Goal: Information Seeking & Learning: Learn about a topic

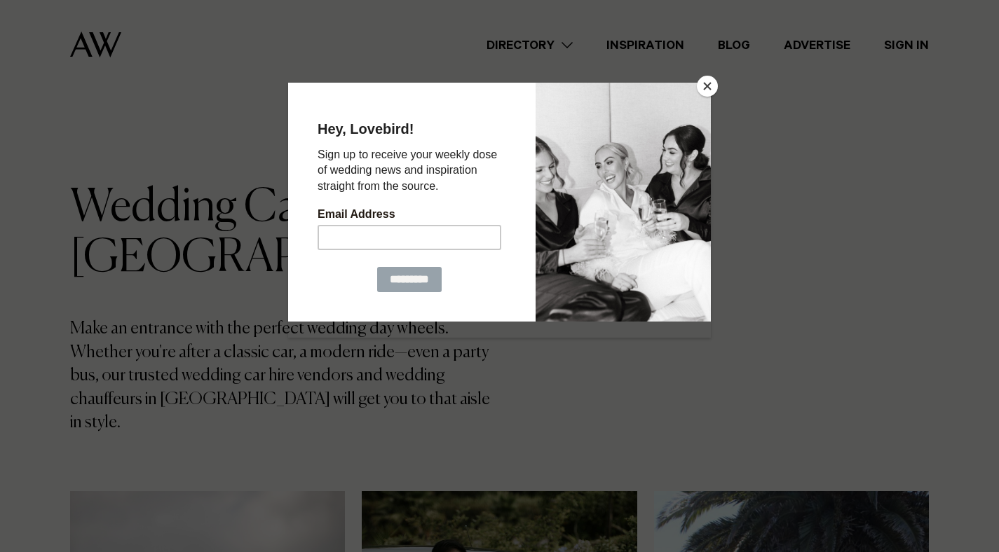
click at [707, 83] on button "Close" at bounding box center [707, 86] width 21 height 21
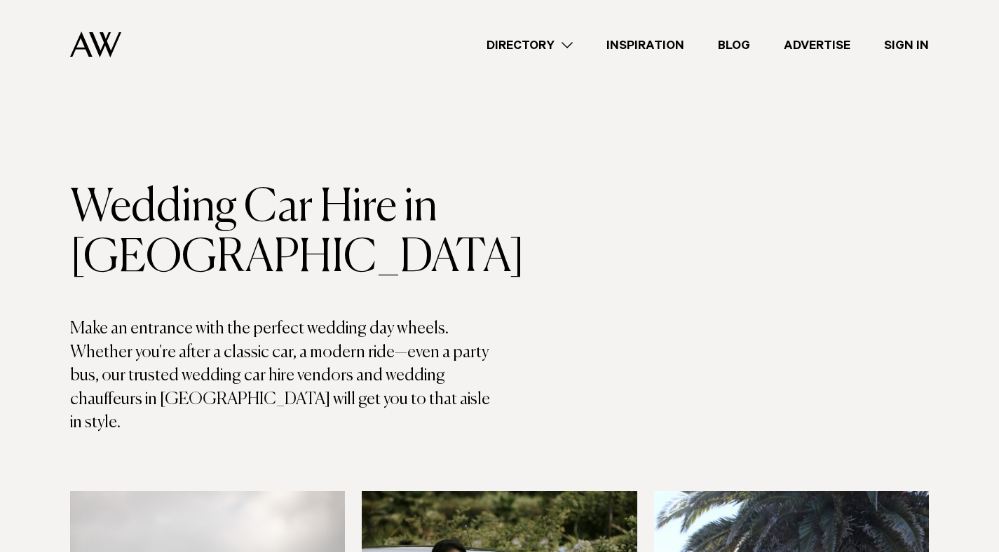
click at [573, 51] on link "Directory" at bounding box center [530, 45] width 120 height 19
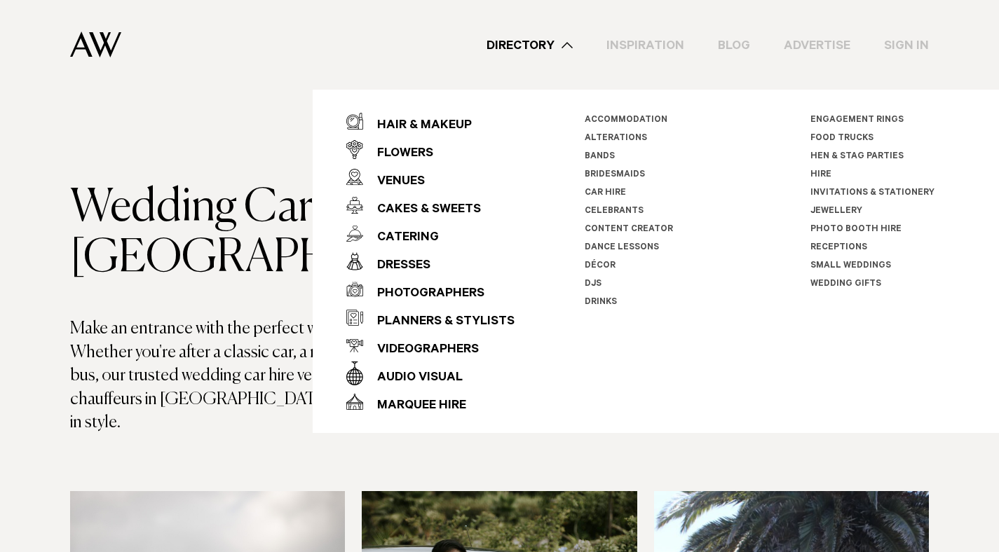
click at [564, 79] on div "Directory Hair & Makeup Flowers Venues Cakes & Sweets" at bounding box center [531, 45] width 796 height 90
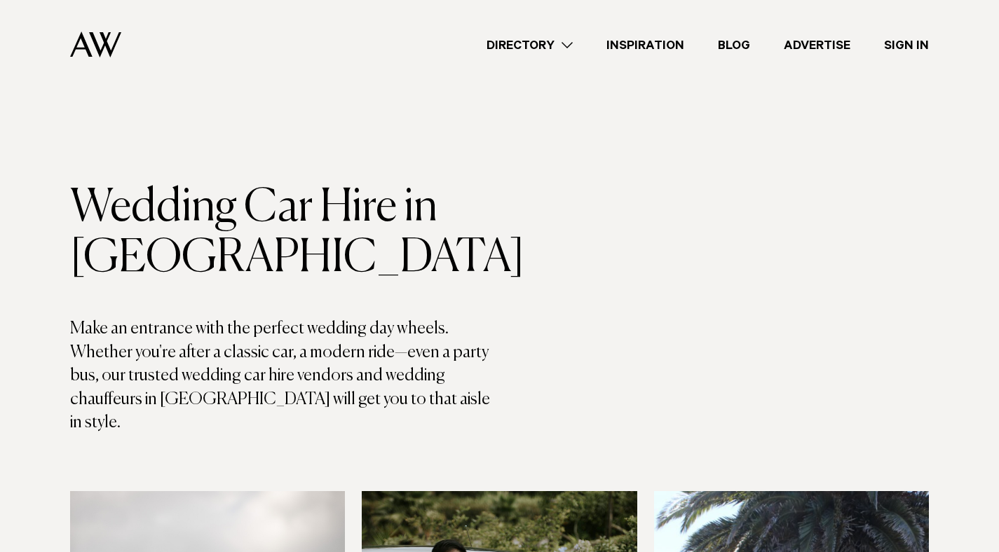
click at [573, 39] on link "Directory" at bounding box center [530, 45] width 120 height 19
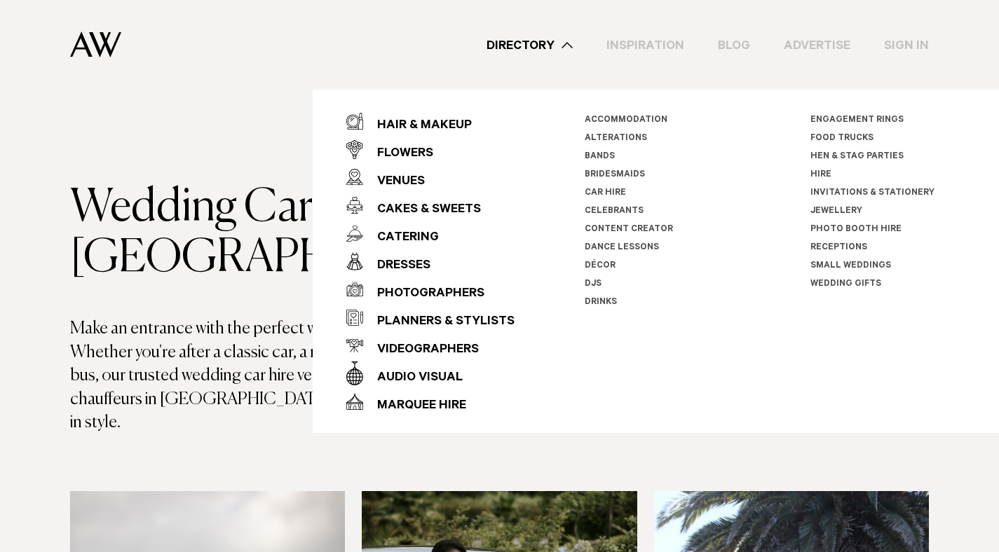
click at [596, 189] on link "Car Hire" at bounding box center [605, 194] width 41 height 10
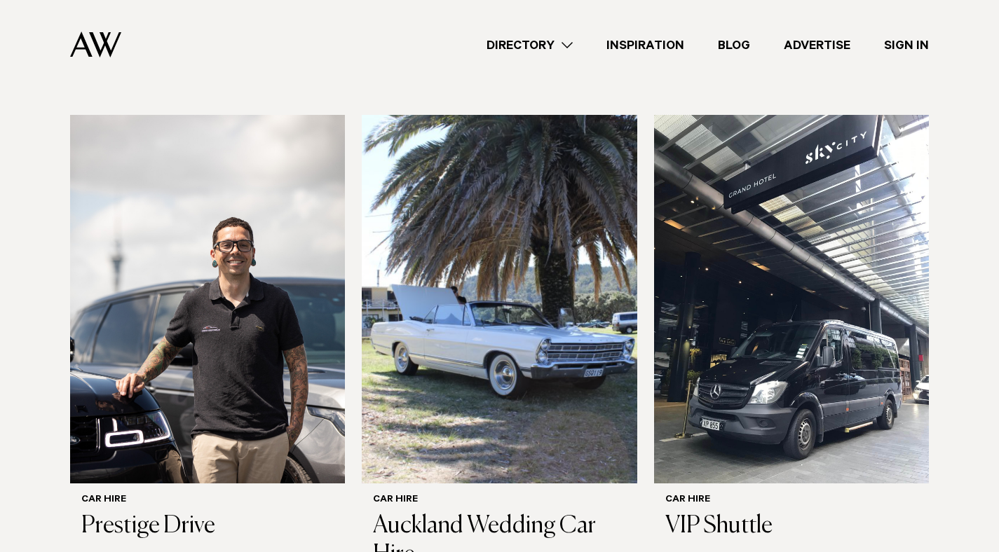
scroll to position [374, 0]
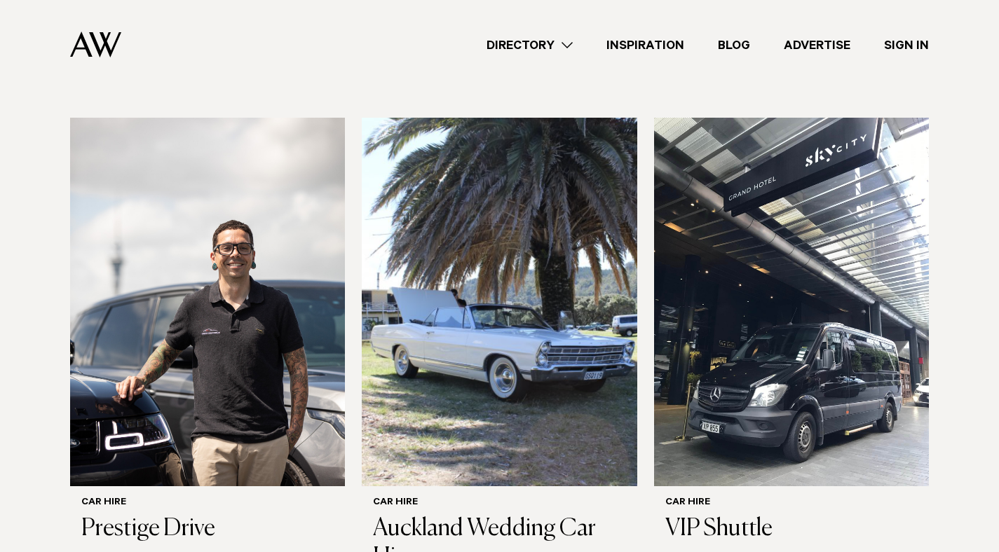
click at [419, 269] on img at bounding box center [499, 302] width 275 height 369
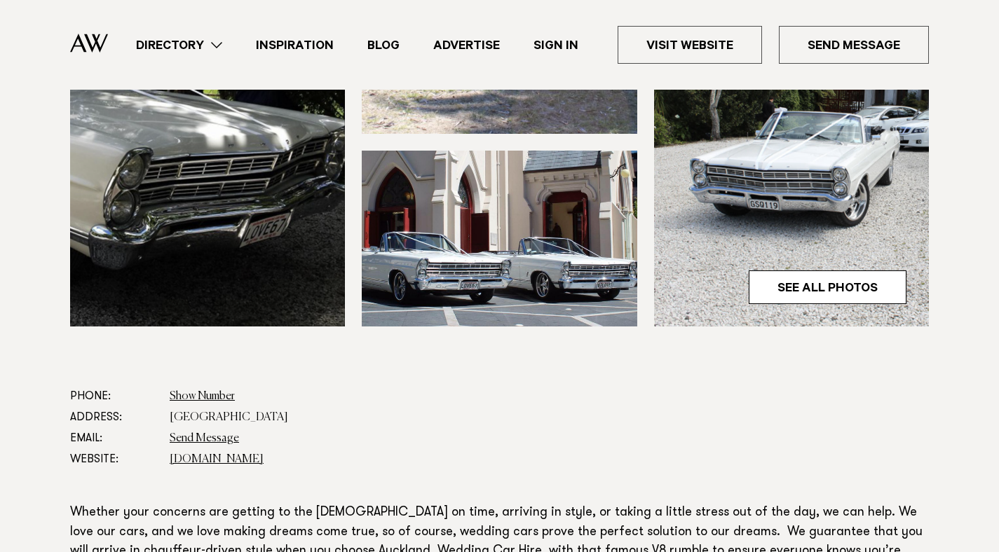
scroll to position [493, 0]
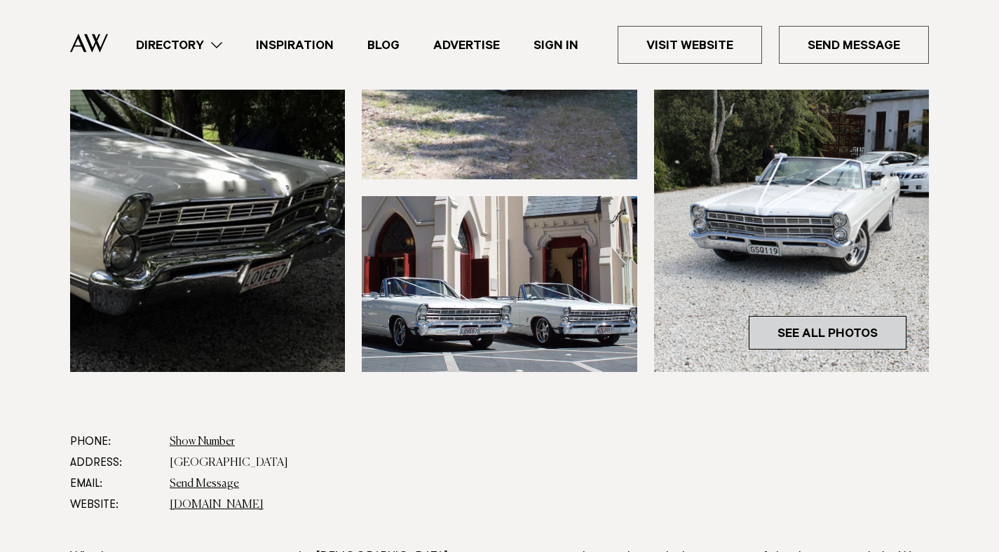
click at [863, 334] on link "See All Photos" at bounding box center [828, 333] width 158 height 34
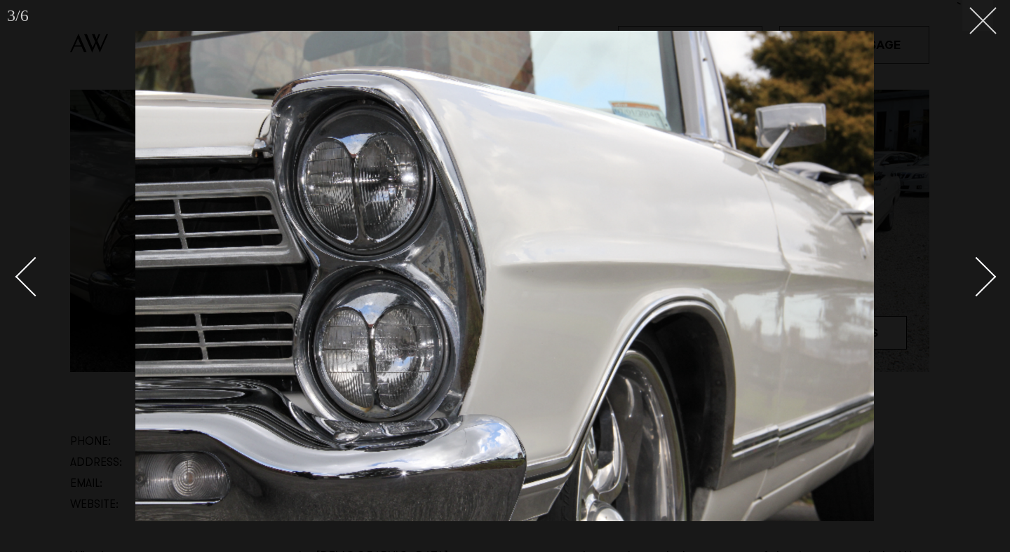
click at [987, 15] on line at bounding box center [983, 21] width 26 height 26
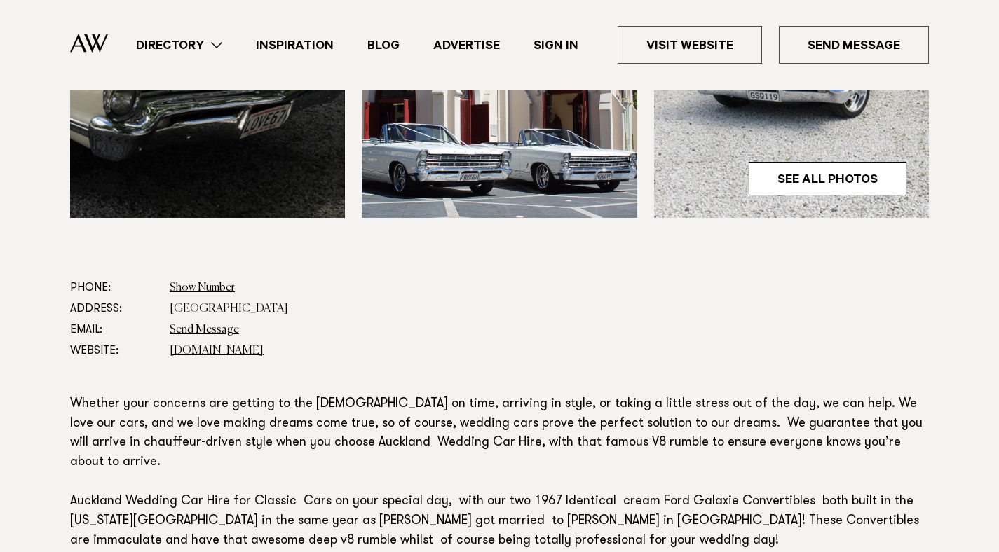
scroll to position [639, 0]
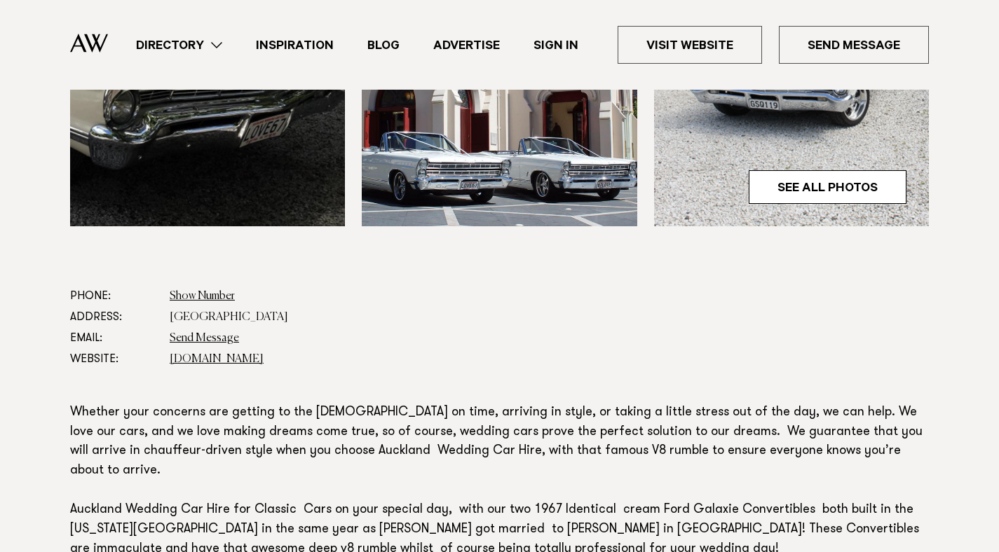
click at [757, 154] on img at bounding box center [791, 41] width 275 height 369
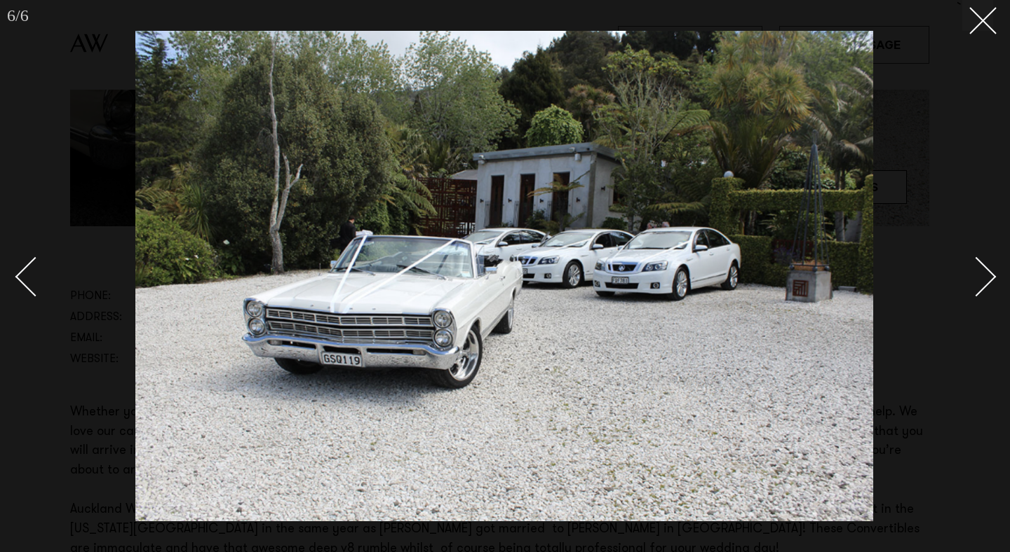
click at [986, 43] on div at bounding box center [505, 276] width 1010 height 552
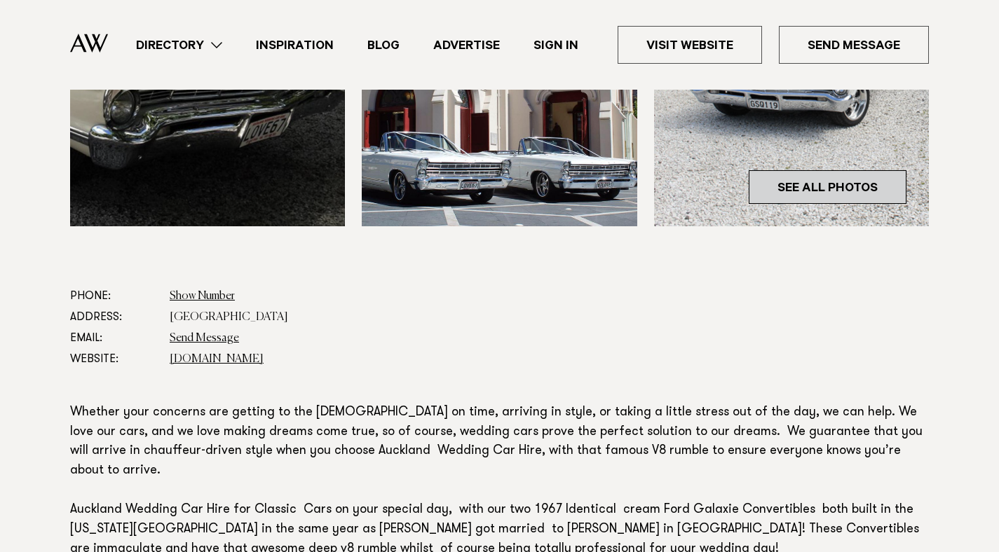
click at [752, 196] on link "See All Photos" at bounding box center [828, 187] width 158 height 34
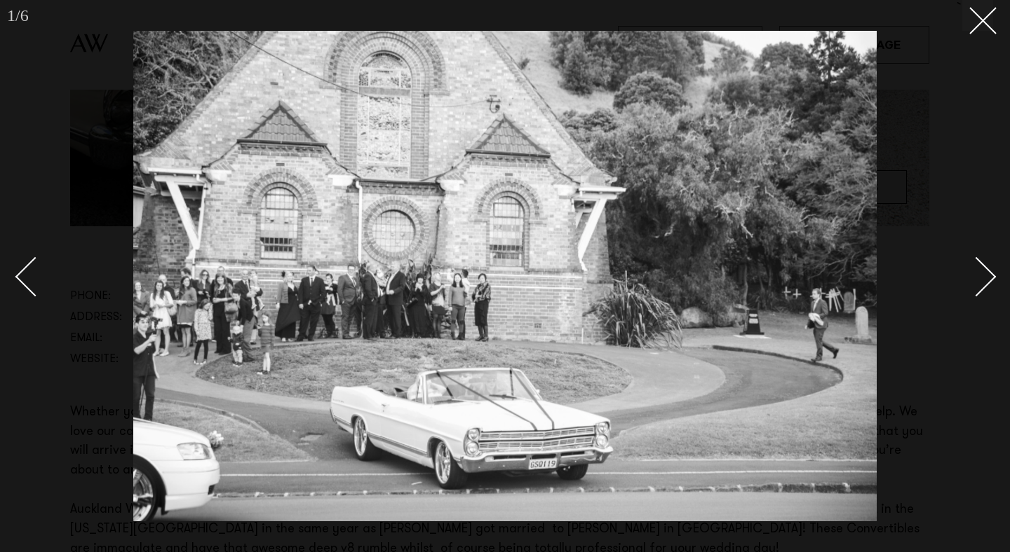
click at [752, 196] on img at bounding box center [504, 276] width 743 height 491
click at [984, 273] on div "Next slide" at bounding box center [976, 277] width 40 height 40
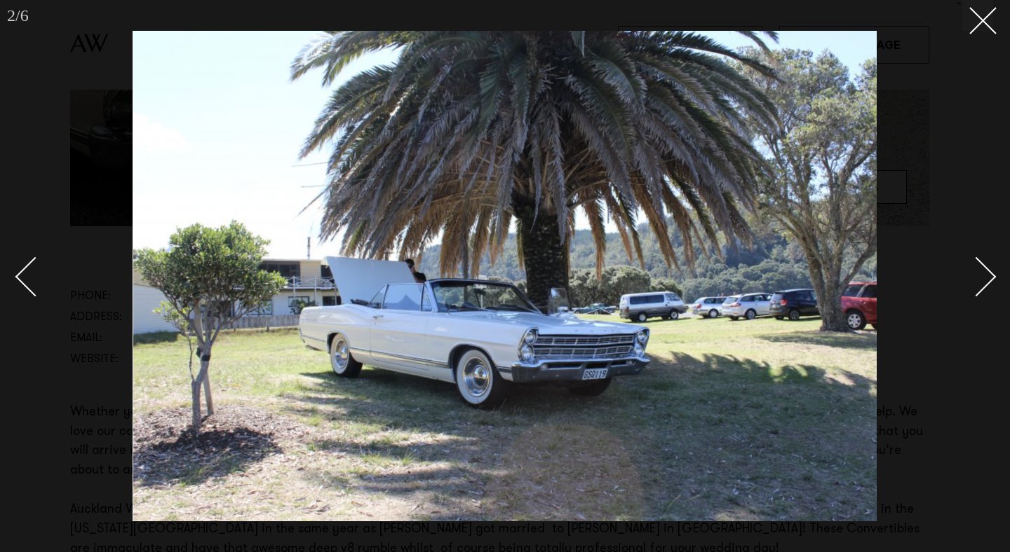
click at [984, 273] on div "Next slide" at bounding box center [976, 277] width 40 height 40
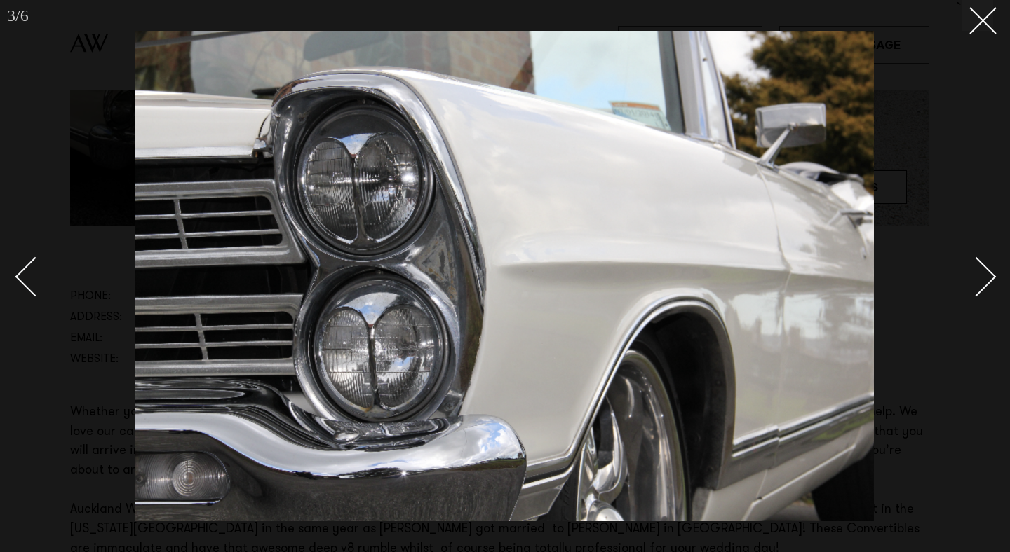
click at [984, 273] on div "Next slide" at bounding box center [976, 277] width 40 height 40
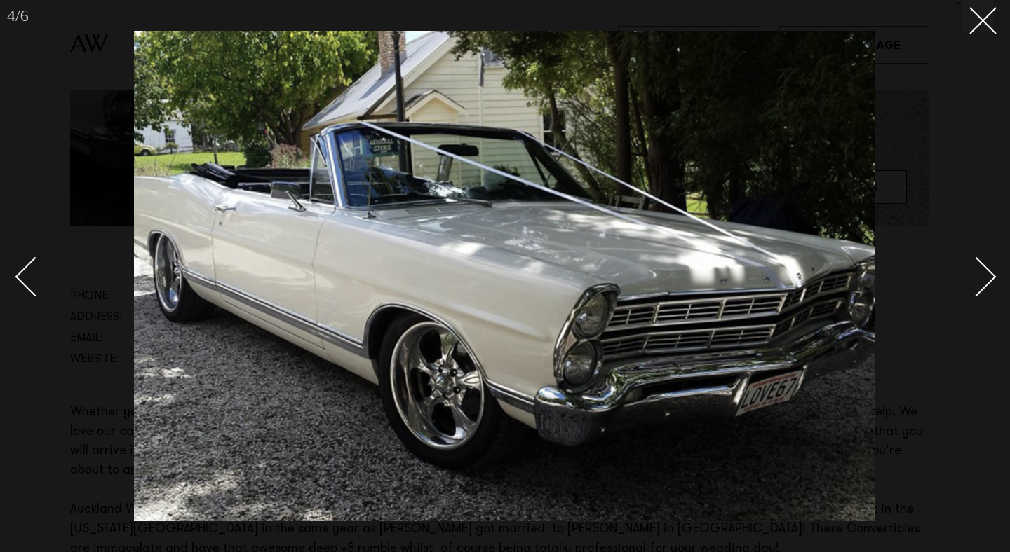
click at [984, 273] on div "Next slide" at bounding box center [976, 277] width 40 height 40
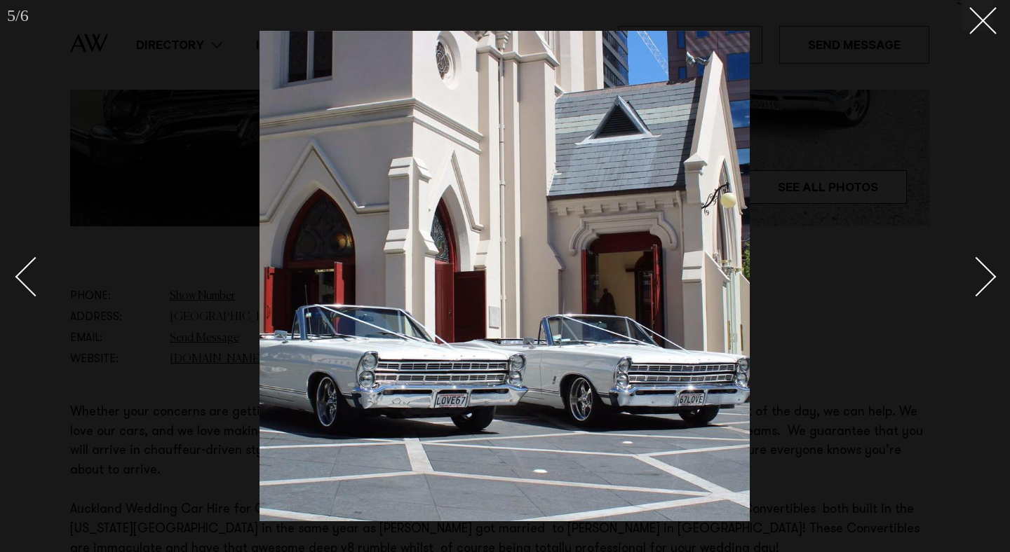
click at [984, 273] on div "Next slide" at bounding box center [976, 277] width 40 height 40
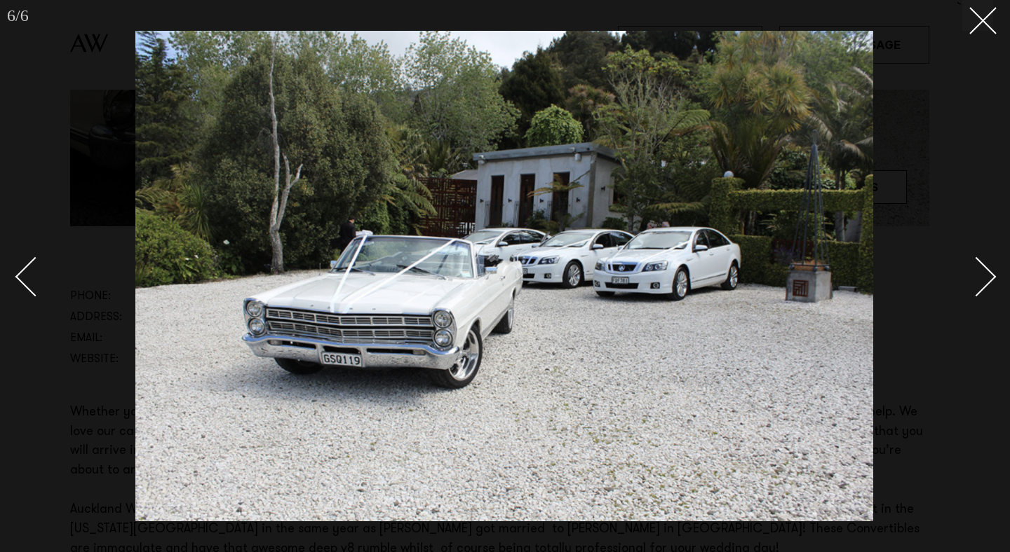
click at [984, 273] on div "Next slide" at bounding box center [976, 277] width 40 height 40
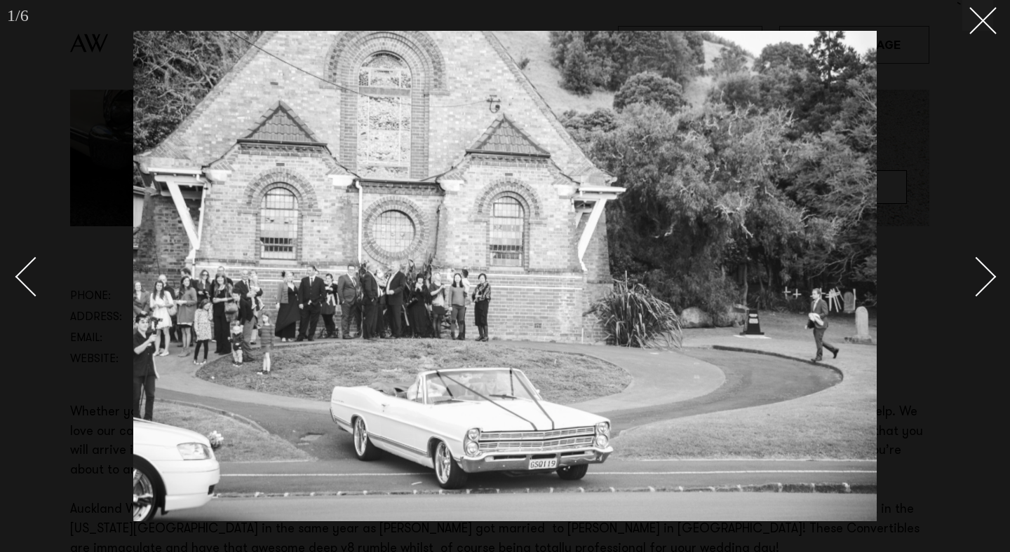
click at [984, 273] on div "Next slide" at bounding box center [976, 277] width 40 height 40
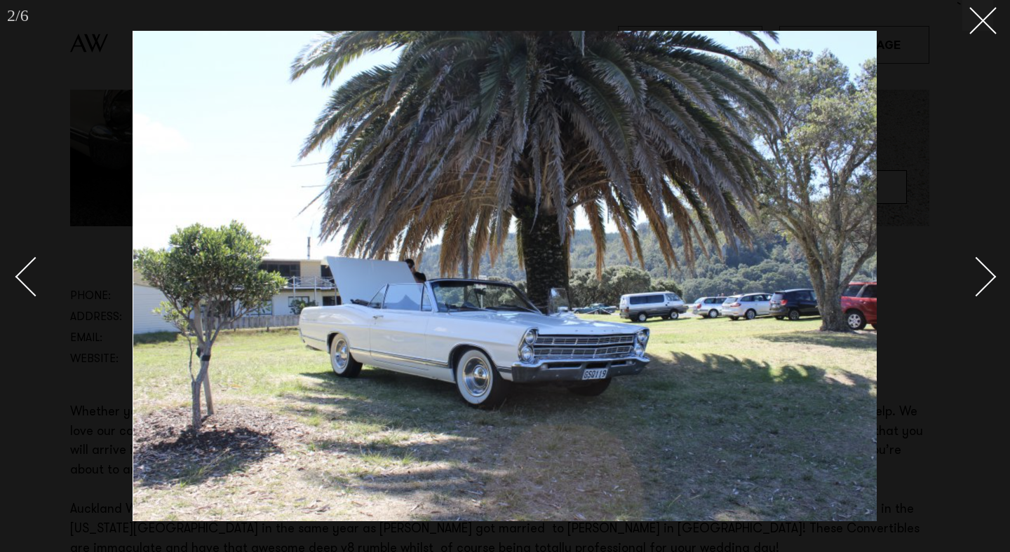
click at [984, 273] on div "Next slide" at bounding box center [976, 277] width 40 height 40
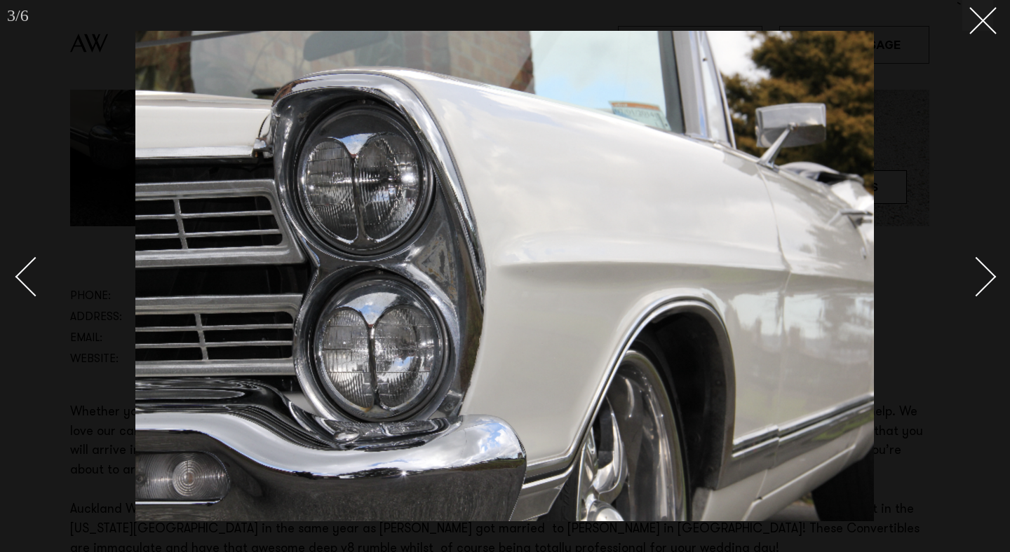
click at [984, 273] on div "Next slide" at bounding box center [976, 277] width 40 height 40
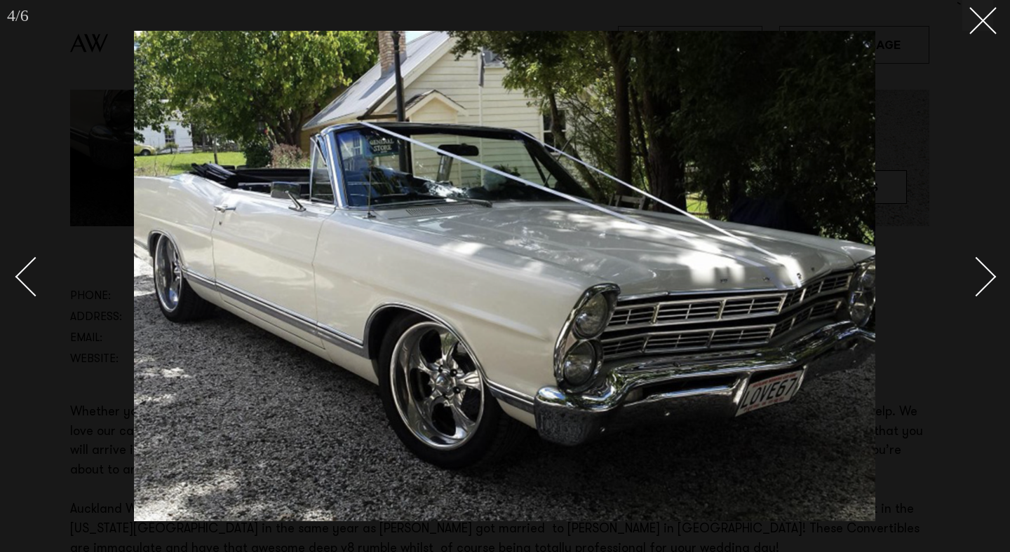
click at [984, 273] on div "Next slide" at bounding box center [976, 277] width 40 height 40
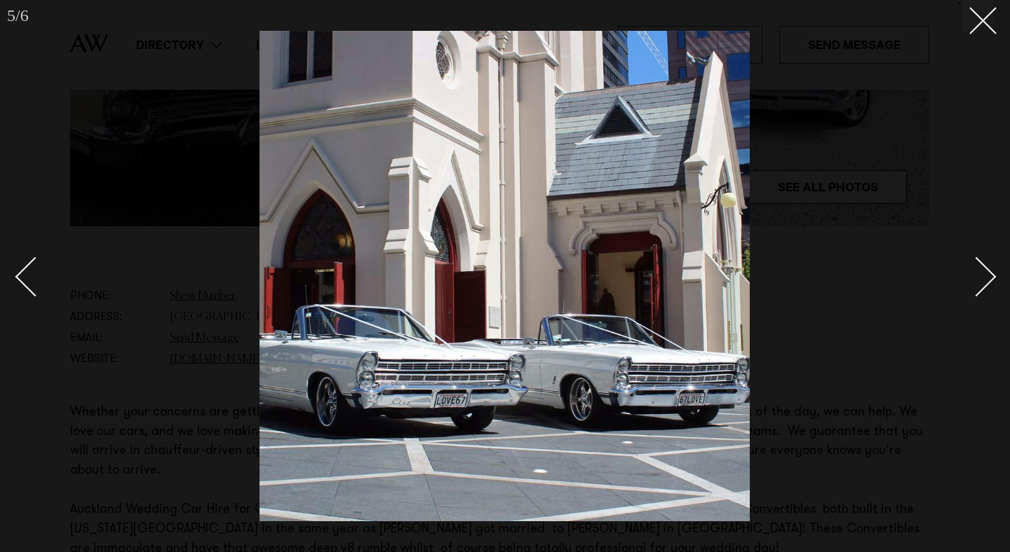
click at [991, 38] on div at bounding box center [505, 276] width 1010 height 552
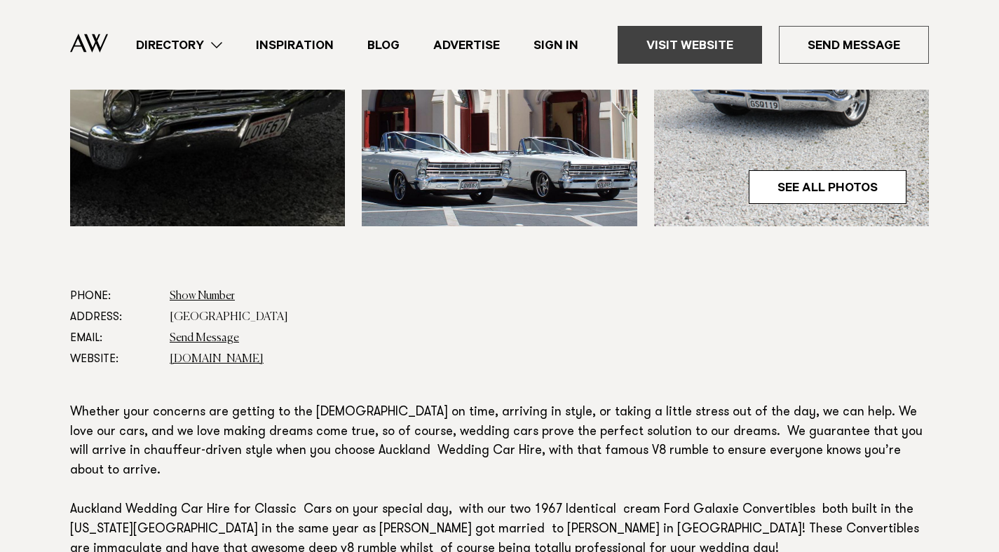
click at [684, 55] on link "Visit Website" at bounding box center [690, 45] width 144 height 38
